Goal: Task Accomplishment & Management: Manage account settings

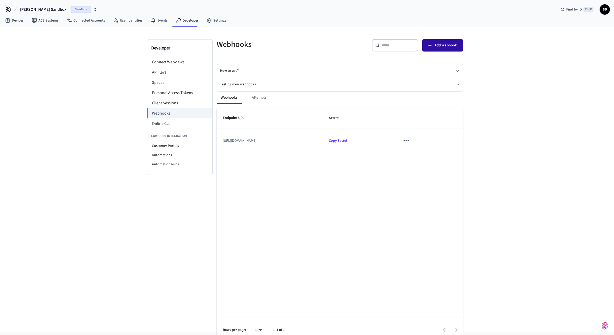
click at [436, 47] on span "Add Webhook" at bounding box center [446, 45] width 22 height 7
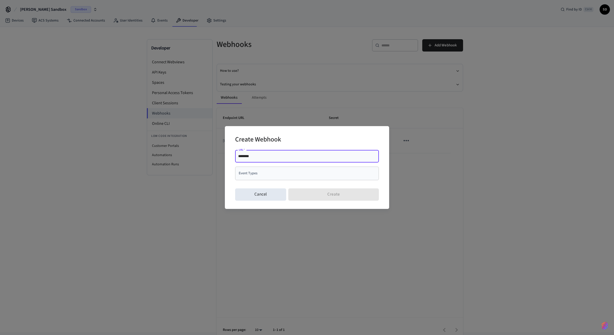
click at [266, 157] on input "********" at bounding box center [307, 156] width 138 height 5
drag, startPoint x: 265, startPoint y: 155, endPoint x: 171, endPoint y: 151, distance: 94.0
click at [238, 154] on input "********" at bounding box center [307, 156] width 138 height 5
click at [311, 155] on input "**********" at bounding box center [307, 156] width 138 height 5
click at [328, 159] on div "**********" at bounding box center [307, 156] width 144 height 12
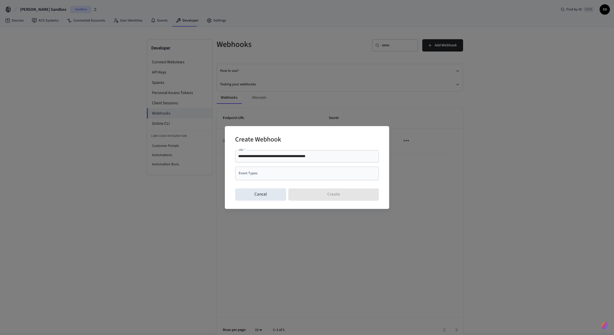
click at [315, 155] on input "**********" at bounding box center [307, 156] width 138 height 5
click at [338, 157] on input "**********" at bounding box center [307, 156] width 138 height 5
type input "**********"
click at [284, 176] on input "Event Types" at bounding box center [302, 173] width 131 height 9
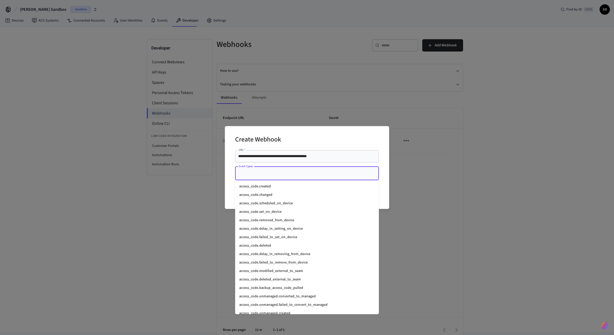
click at [279, 186] on li "access_code.created" at bounding box center [307, 186] width 144 height 8
click at [322, 173] on input "Event Types" at bounding box center [325, 173] width 73 height 9
click at [274, 247] on li "access_code.deleted" at bounding box center [307, 246] width 144 height 8
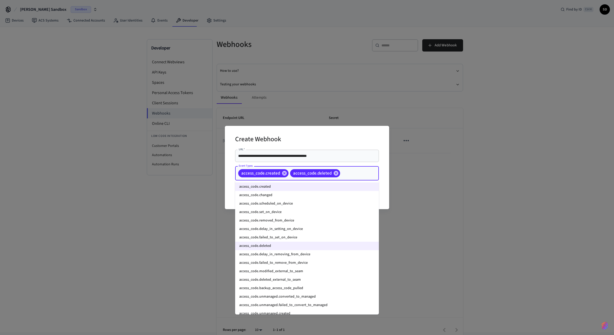
click at [356, 175] on input "Event Types" at bounding box center [351, 173] width 21 height 9
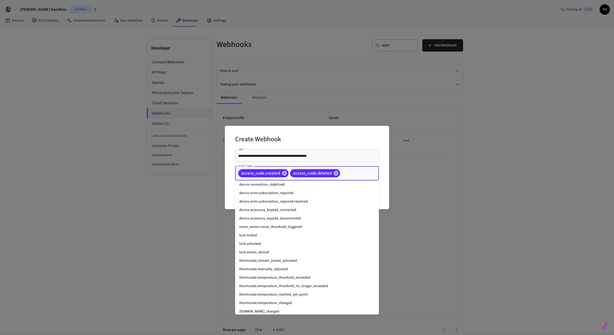
scroll to position [649, 0]
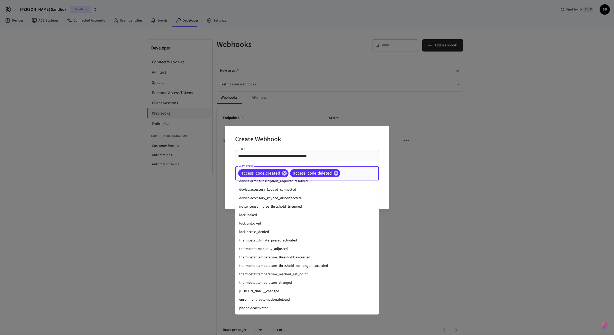
click at [261, 217] on li "lock.locked" at bounding box center [307, 215] width 144 height 8
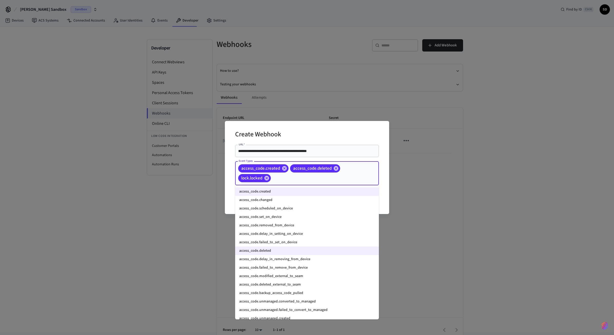
click at [338, 175] on input "Event Types" at bounding box center [317, 178] width 91 height 9
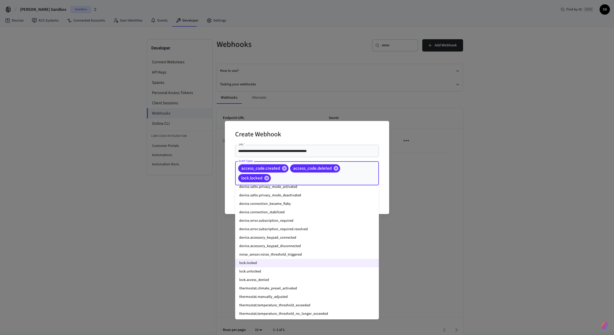
scroll to position [616, 0]
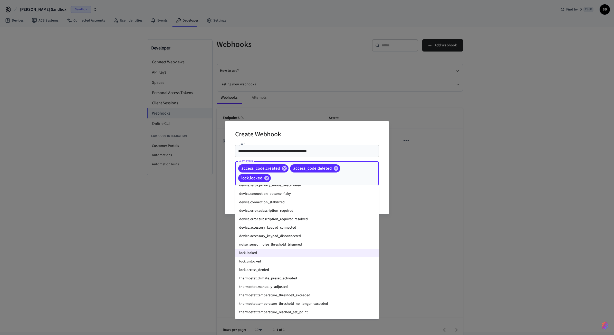
drag, startPoint x: 263, startPoint y: 260, endPoint x: 264, endPoint y: 257, distance: 2.9
click at [262, 260] on li "lock.unlocked" at bounding box center [307, 262] width 144 height 8
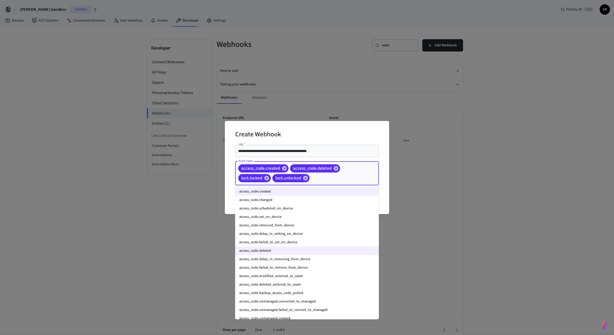
click at [350, 177] on input "Event Types" at bounding box center [336, 178] width 52 height 9
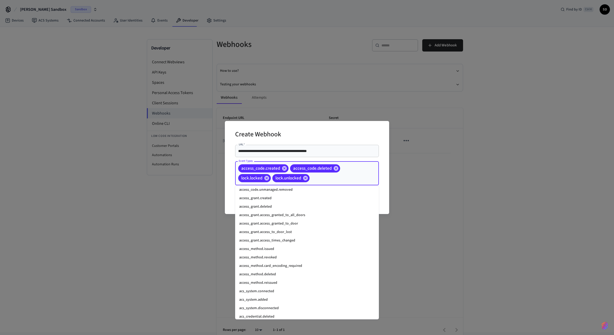
scroll to position [123, 0]
click at [281, 213] on li "access_grant.created" at bounding box center [307, 212] width 144 height 8
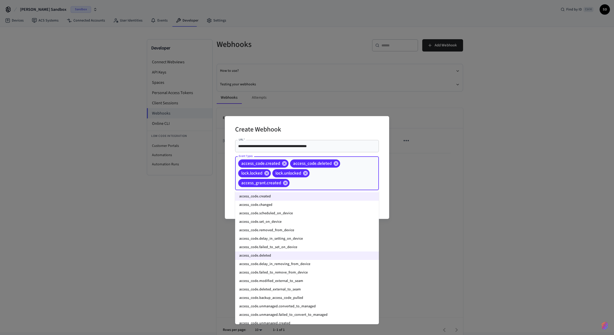
click at [328, 186] on input "Event Types" at bounding box center [326, 183] width 72 height 9
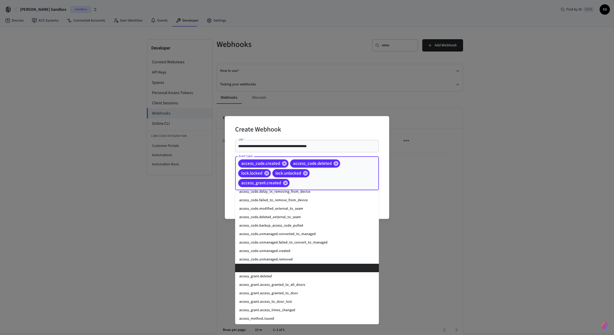
scroll to position [92, 0]
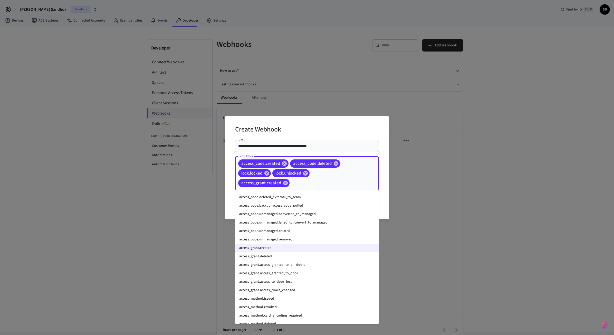
click at [287, 256] on li "access_grant.deleted" at bounding box center [307, 257] width 144 height 8
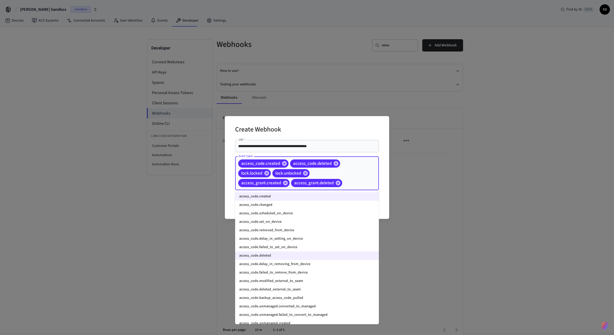
click at [360, 180] on input "Event Types" at bounding box center [352, 183] width 19 height 9
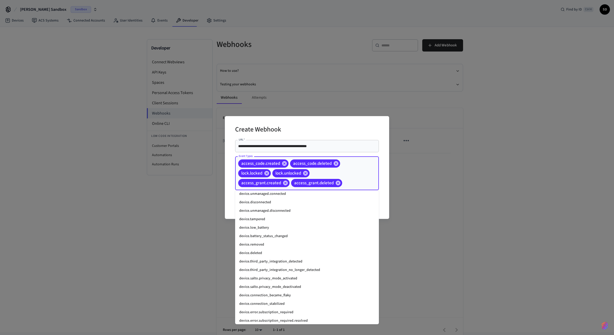
scroll to position [524, 0]
click at [276, 225] on li "device.low_battery" at bounding box center [307, 223] width 144 height 8
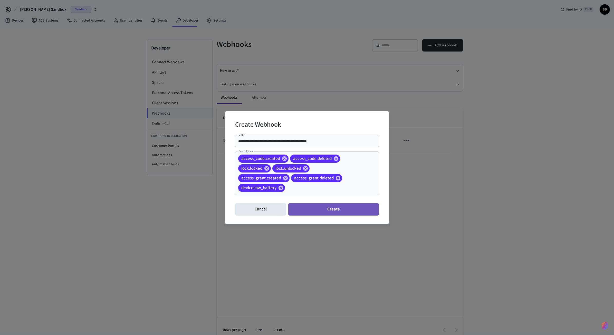
click at [337, 209] on button "Create" at bounding box center [333, 210] width 91 height 12
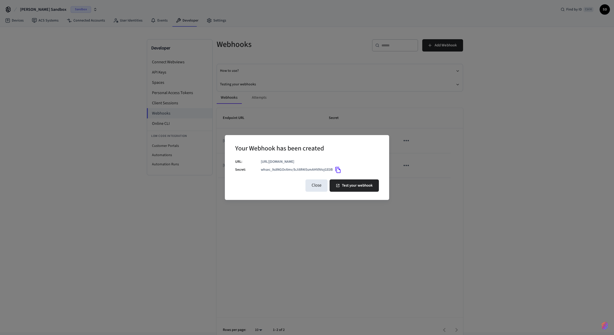
click at [339, 170] on icon "Copy" at bounding box center [337, 170] width 5 height 6
click at [365, 187] on button "Test your webhook" at bounding box center [354, 186] width 49 height 12
click at [321, 187] on button "Close" at bounding box center [316, 186] width 22 height 12
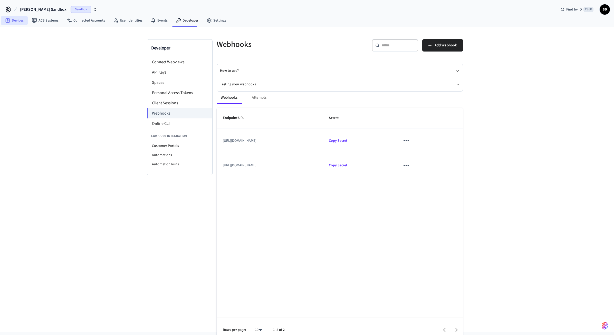
click at [20, 22] on link "Devices" at bounding box center [14, 20] width 27 height 9
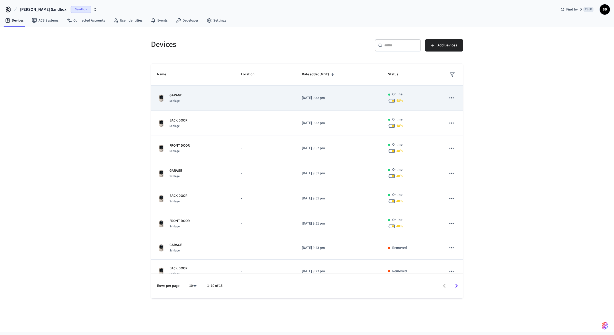
click at [242, 97] on p "-" at bounding box center [265, 97] width 49 height 5
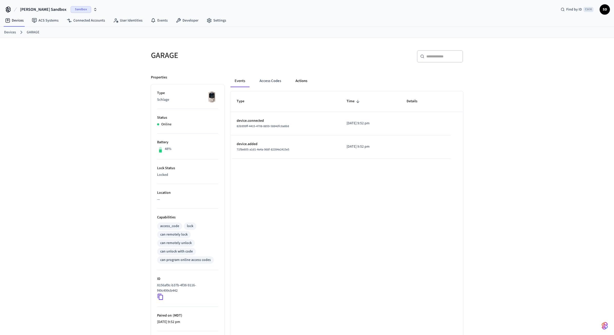
click at [301, 80] on button "Actions" at bounding box center [301, 81] width 20 height 12
click at [391, 64] on div at bounding box center [386, 58] width 153 height 16
click at [457, 101] on ul "Locked" at bounding box center [346, 235] width 233 height 289
click at [15, 21] on link "Devices" at bounding box center [14, 20] width 27 height 9
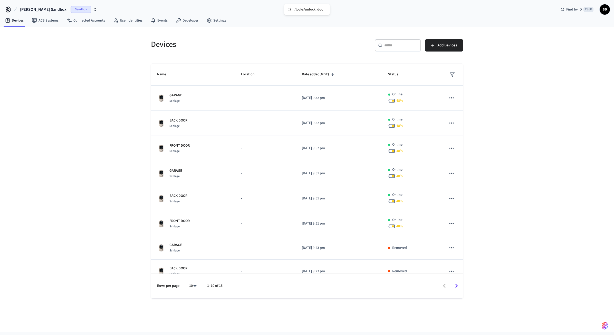
click at [302, 9] on div "/locks/unlock_door" at bounding box center [309, 9] width 30 height 5
click at [78, 20] on link "Connected Accounts" at bounding box center [86, 20] width 46 height 9
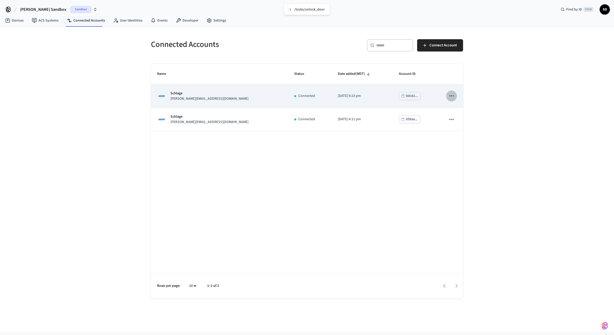
click at [452, 99] on icon "sticky table" at bounding box center [451, 96] width 7 height 7
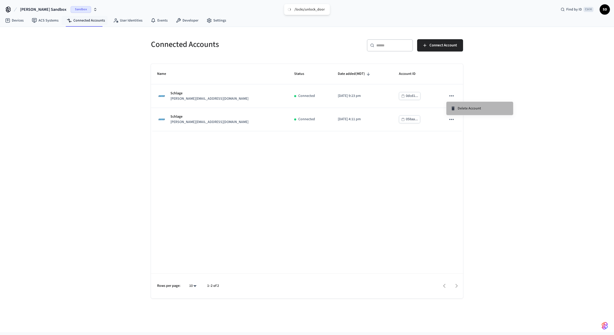
click at [457, 108] on div "Delete Account" at bounding box center [465, 108] width 31 height 5
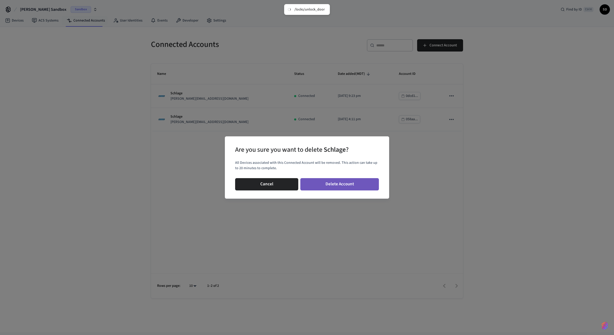
click at [338, 185] on button "Delete Account" at bounding box center [339, 184] width 79 height 12
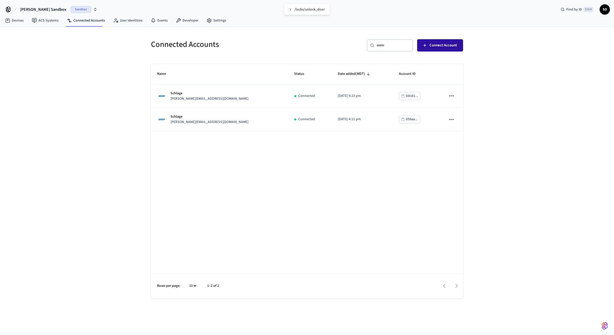
click at [447, 51] on button "Connect Account" at bounding box center [440, 45] width 46 height 12
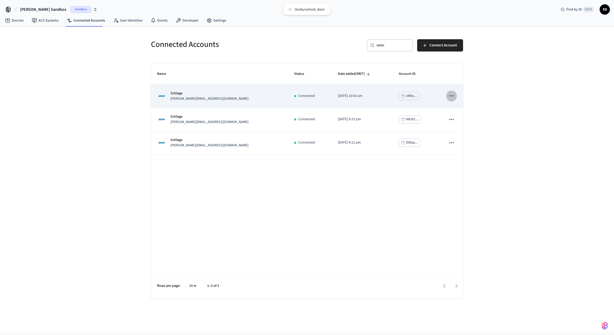
click at [454, 94] on icon "sticky table" at bounding box center [451, 96] width 7 height 7
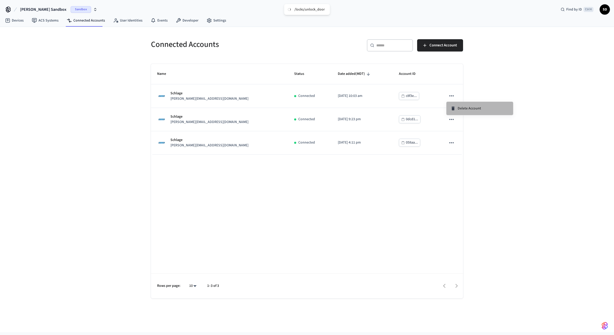
click at [464, 109] on span "Delete Account" at bounding box center [469, 108] width 23 height 5
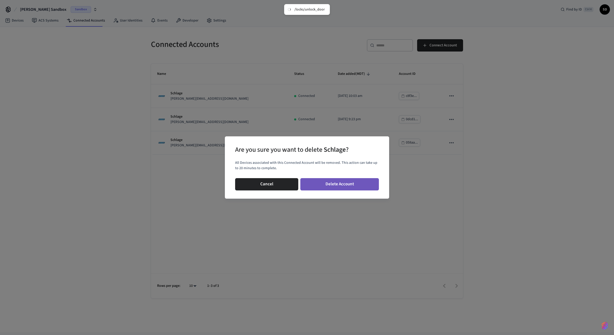
click at [340, 181] on button "Delete Account" at bounding box center [339, 184] width 79 height 12
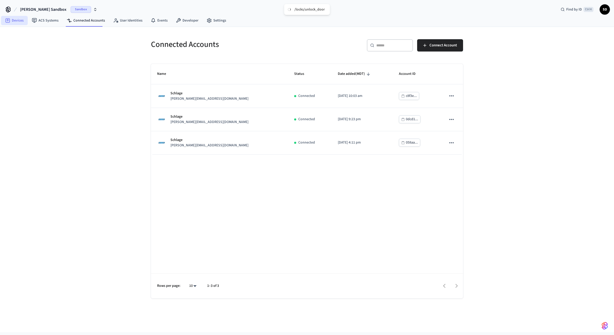
click at [18, 22] on link "Devices" at bounding box center [14, 20] width 27 height 9
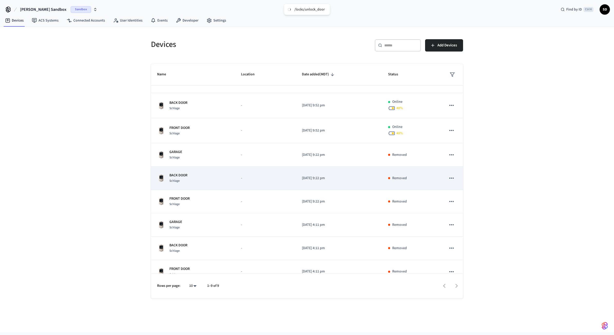
scroll to position [28, 0]
